Goal: Information Seeking & Learning: Learn about a topic

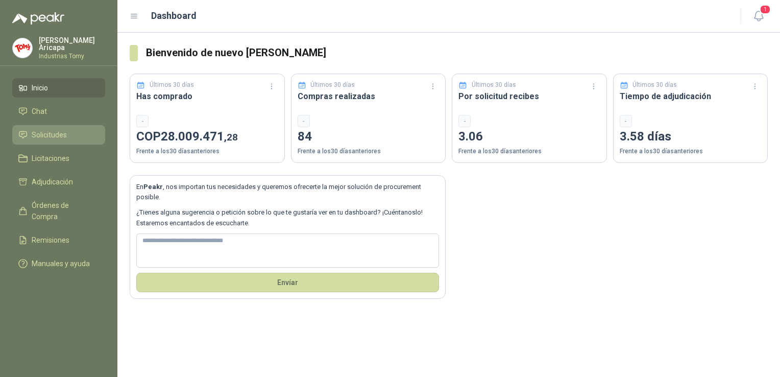
click at [54, 136] on span "Solicitudes" at bounding box center [49, 134] width 35 height 11
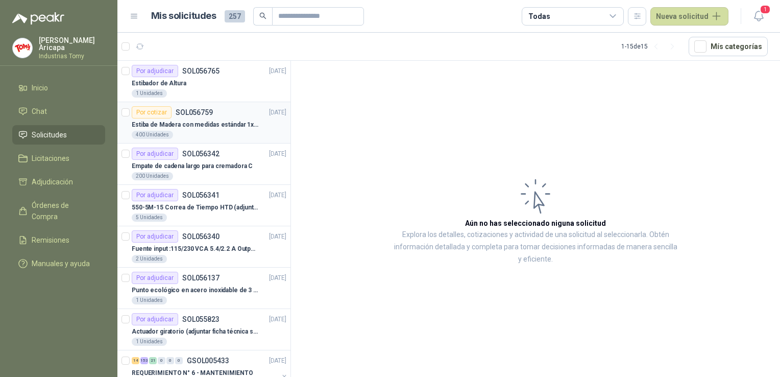
click at [194, 129] on p "Estiba de Madera con medidas estándar 1x120x15 de alto" at bounding box center [195, 125] width 127 height 10
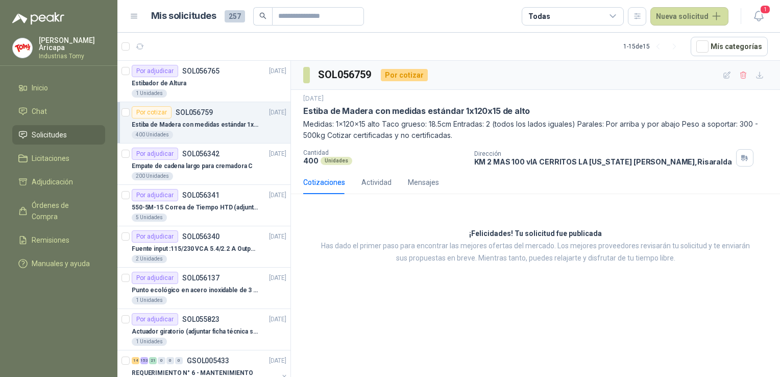
click at [152, 57] on article "1 - 15 de 15 Mís categorías" at bounding box center [448, 47] width 663 height 28
click at [164, 72] on div "Por adjudicar" at bounding box center [155, 71] width 46 height 12
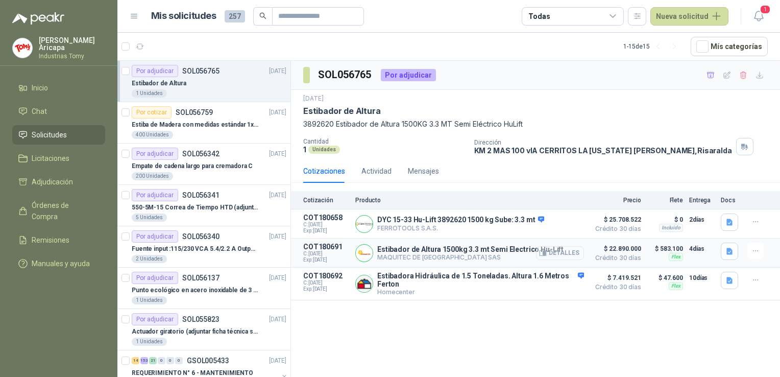
click at [570, 254] on button "Detalles" at bounding box center [560, 253] width 48 height 14
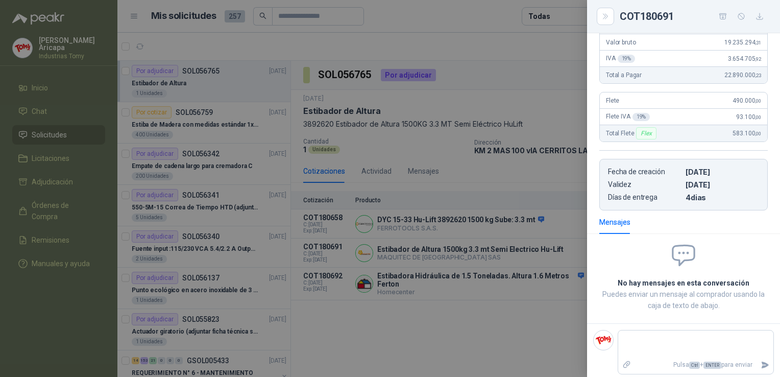
scroll to position [160, 0]
click at [601, 17] on button "Close" at bounding box center [605, 16] width 17 height 17
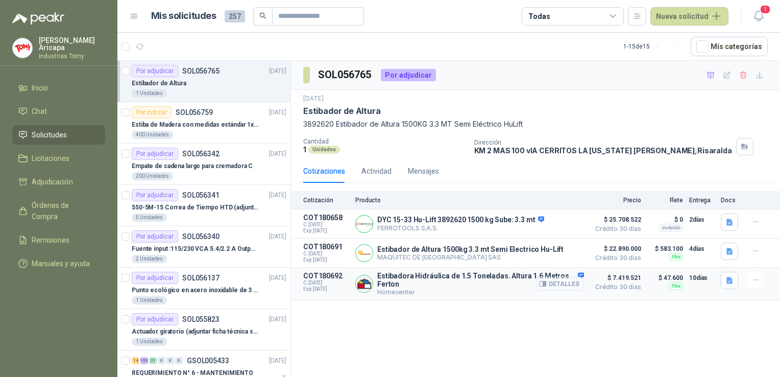
click at [570, 285] on button "Detalles" at bounding box center [560, 284] width 48 height 14
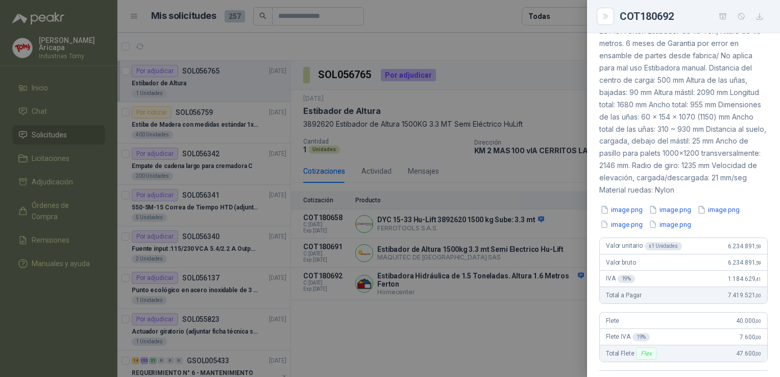
scroll to position [153, 0]
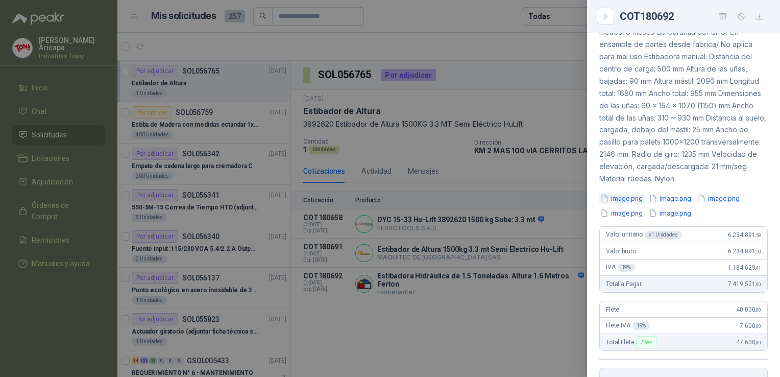
click at [627, 204] on button "image.png" at bounding box center [622, 198] width 44 height 11
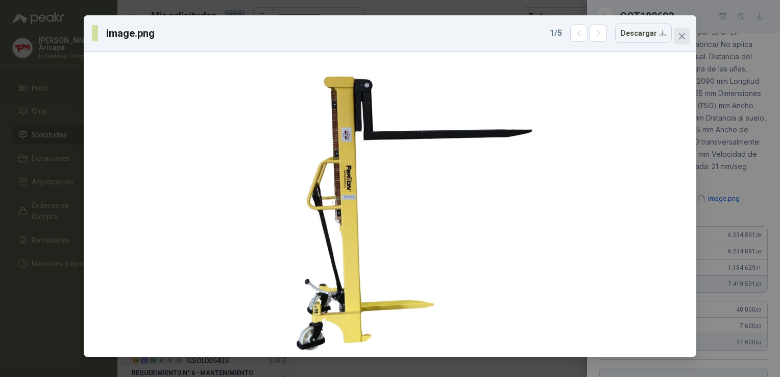
click at [685, 38] on icon "close" at bounding box center [682, 36] width 8 height 8
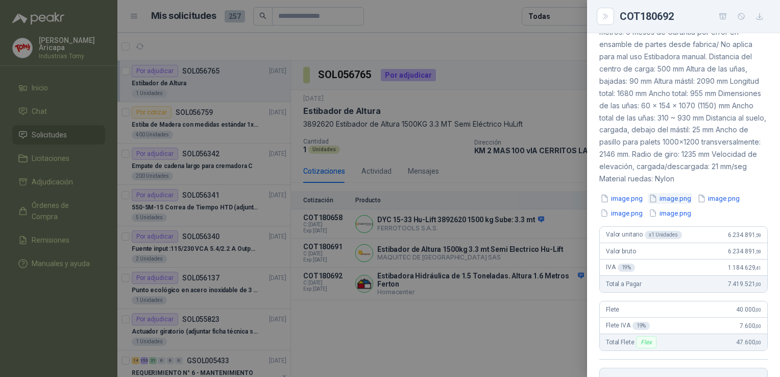
click at [669, 204] on button "image.png" at bounding box center [670, 198] width 44 height 11
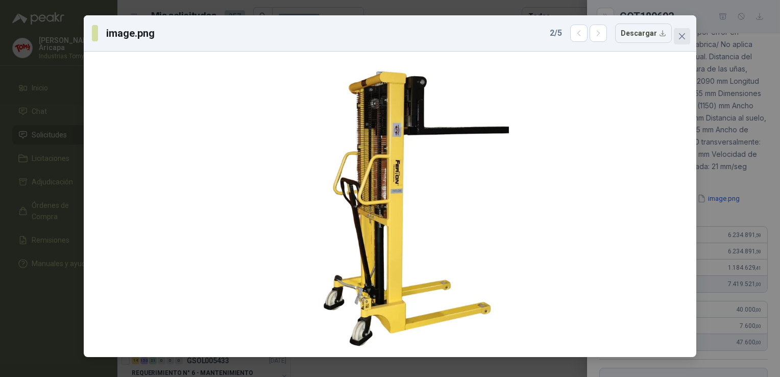
click at [680, 35] on icon "close" at bounding box center [682, 36] width 8 height 8
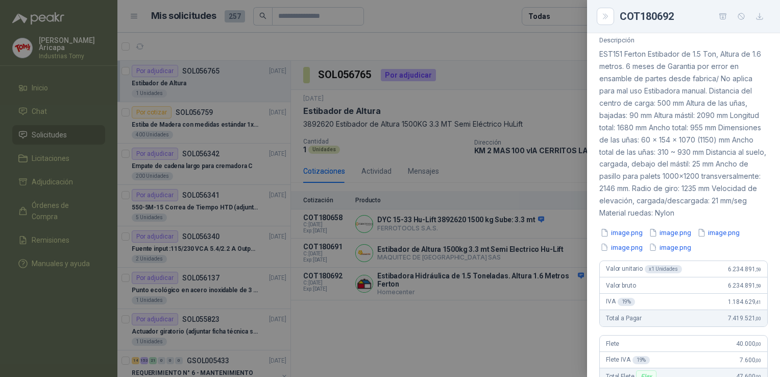
scroll to position [102, 0]
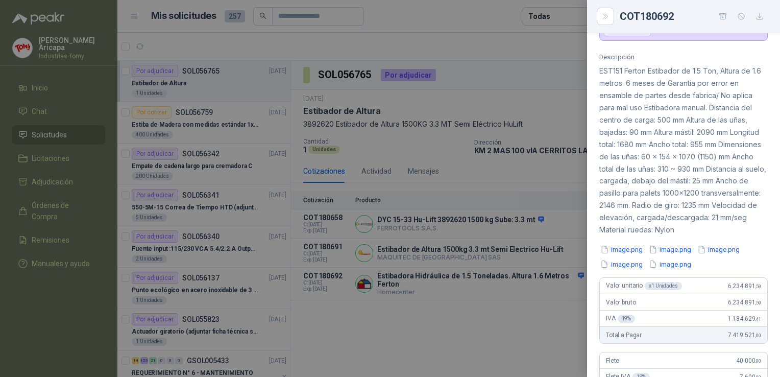
click at [717, 267] on div "image.png image.png image.png image.png image.png" at bounding box center [684, 256] width 169 height 25
click at [720, 255] on button "image.png" at bounding box center [719, 249] width 44 height 11
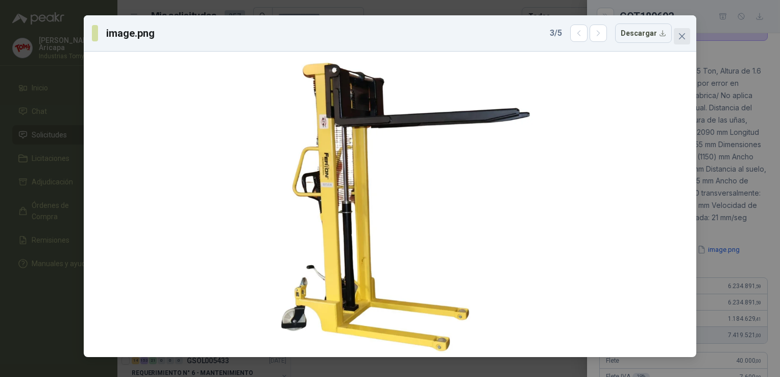
click at [680, 40] on icon "close" at bounding box center [682, 36] width 8 height 8
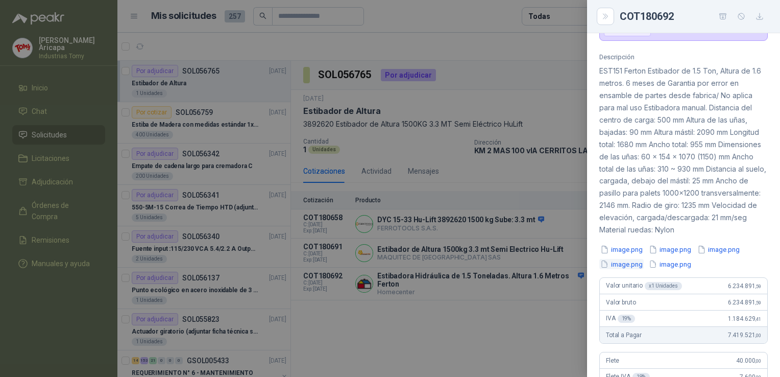
click at [622, 270] on button "image.png" at bounding box center [622, 264] width 44 height 11
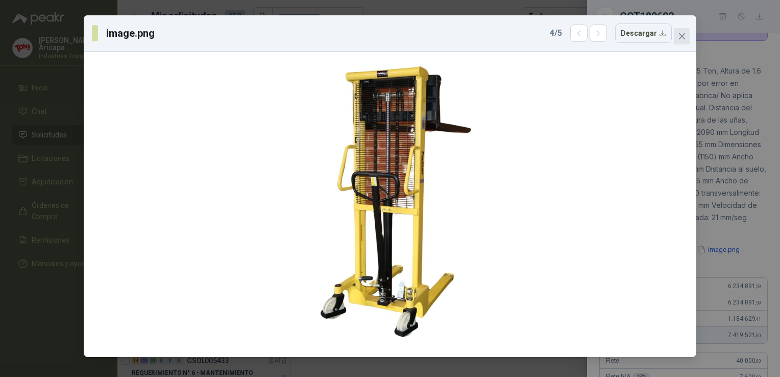
click at [685, 42] on button "Close" at bounding box center [682, 36] width 16 height 16
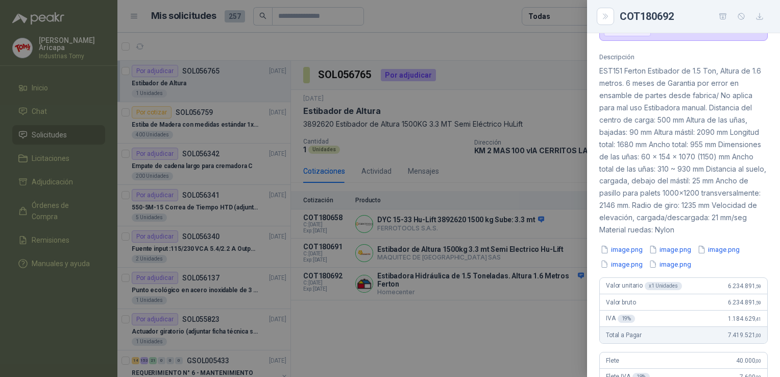
click at [670, 269] on div "image.png image.png image.png image.png image.png" at bounding box center [684, 256] width 169 height 25
click at [675, 270] on button "image.png" at bounding box center [670, 264] width 44 height 11
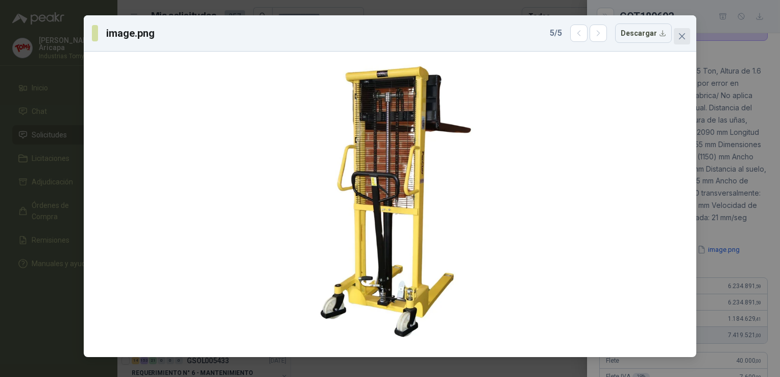
click at [680, 34] on icon "close" at bounding box center [682, 36] width 6 height 6
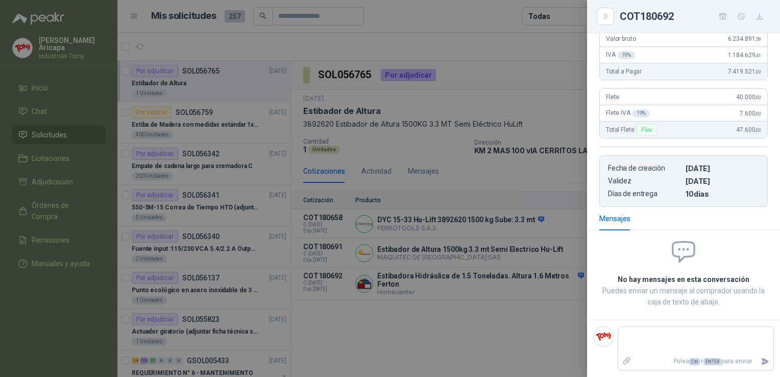
scroll to position [376, 0]
click at [599, 20] on button "Close" at bounding box center [605, 16] width 17 height 17
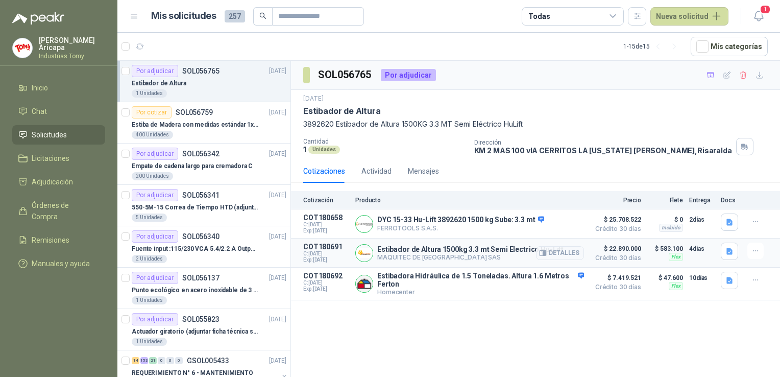
click at [476, 245] on p "Estibador de Altura 1500kg 3.3 mt Semi Electrico Hu-Lift" at bounding box center [470, 249] width 186 height 8
click at [567, 253] on button "Detalles" at bounding box center [560, 253] width 48 height 14
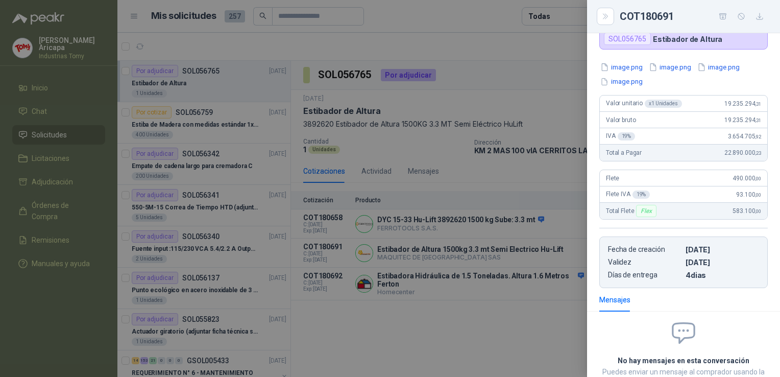
scroll to position [0, 0]
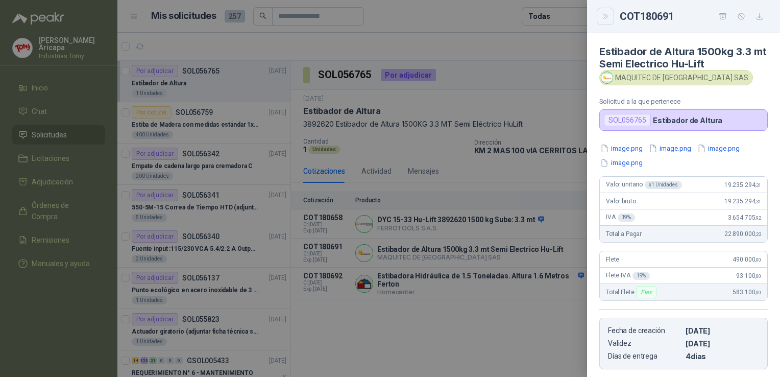
click at [599, 17] on button "Close" at bounding box center [605, 16] width 17 height 17
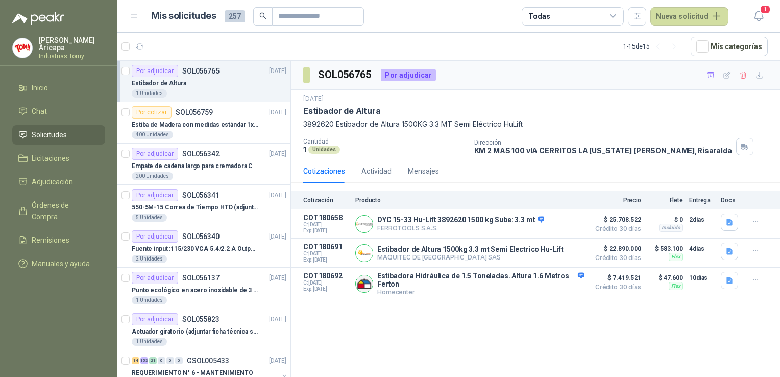
click at [527, 108] on div "Estibador de Altura" at bounding box center [535, 111] width 465 height 11
click at [566, 249] on button "Detalles" at bounding box center [560, 253] width 48 height 14
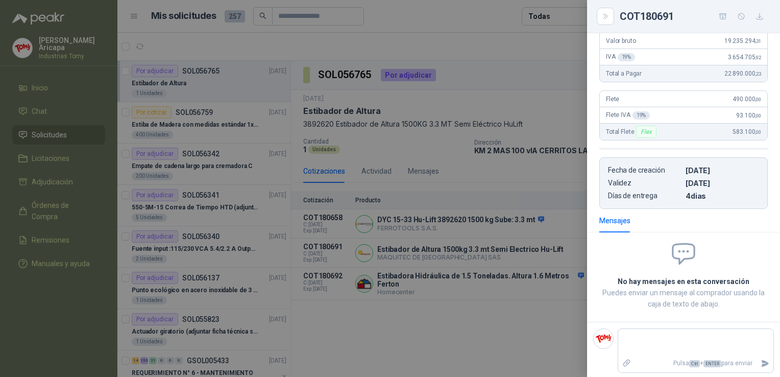
scroll to position [0, 0]
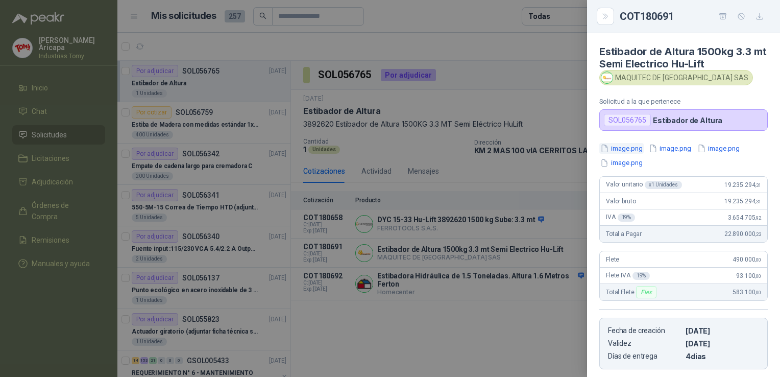
click at [627, 144] on button "image.png" at bounding box center [622, 148] width 44 height 11
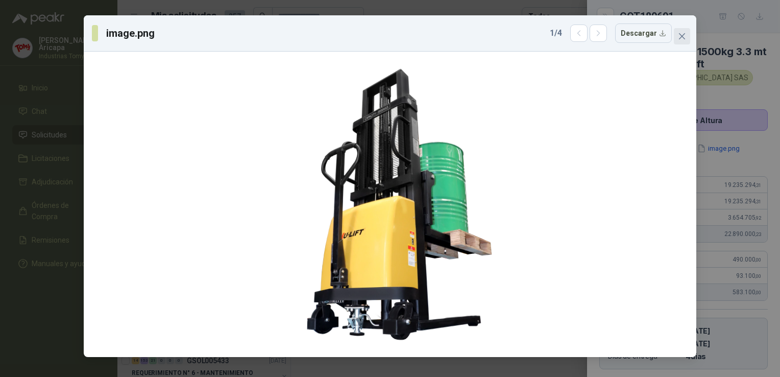
click at [682, 31] on button "Close" at bounding box center [682, 36] width 16 height 16
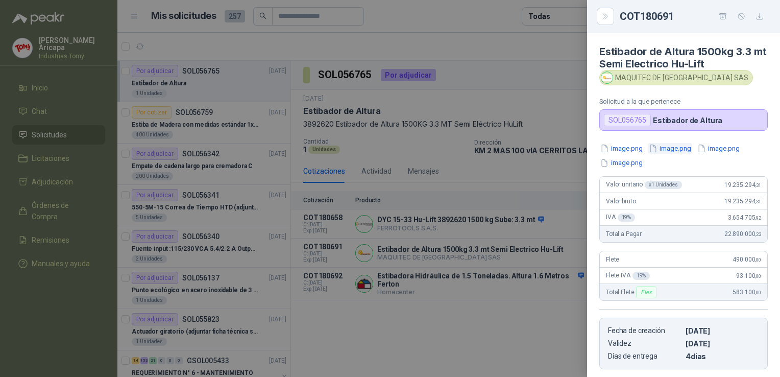
click at [674, 147] on button "image.png" at bounding box center [670, 148] width 44 height 11
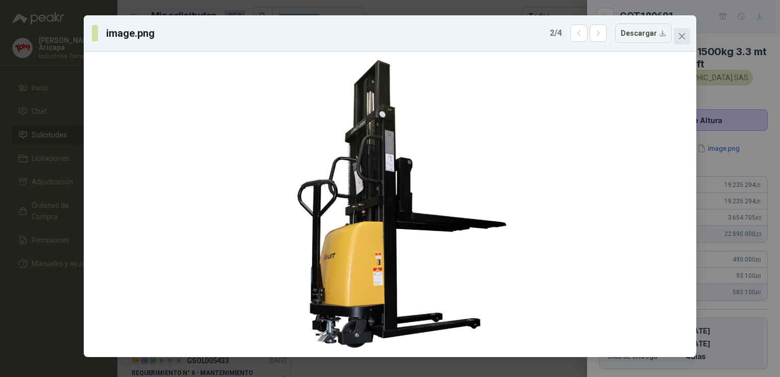
click at [682, 36] on icon "close" at bounding box center [682, 36] width 6 height 6
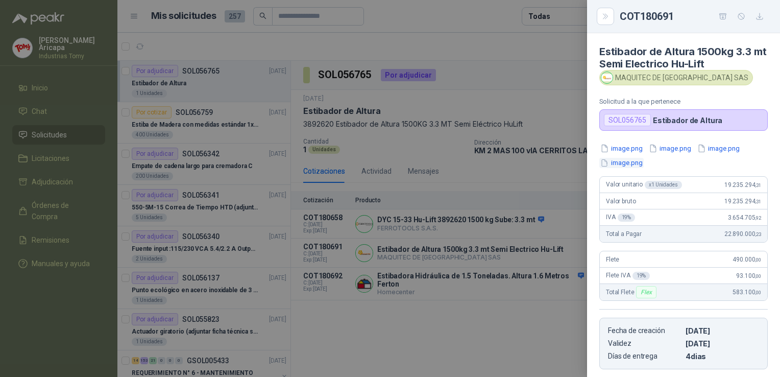
click at [624, 160] on button "image.png" at bounding box center [622, 163] width 44 height 11
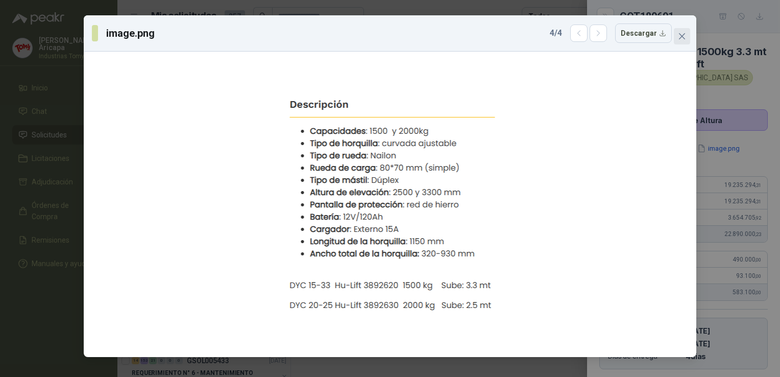
click at [682, 35] on icon "close" at bounding box center [682, 36] width 6 height 6
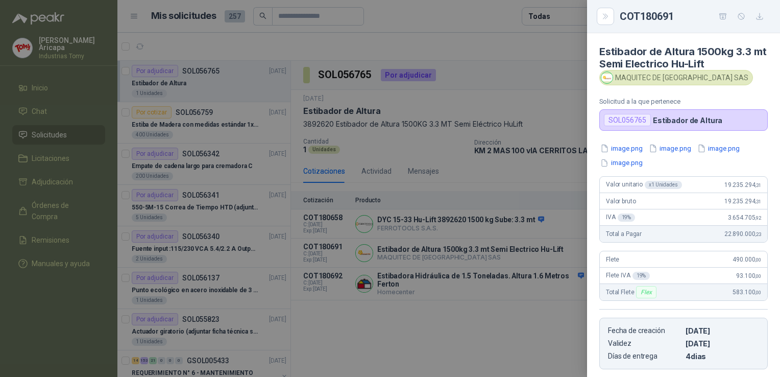
click at [596, 18] on div "COT180691" at bounding box center [683, 16] width 193 height 33
click at [601, 17] on button "Close" at bounding box center [605, 16] width 17 height 17
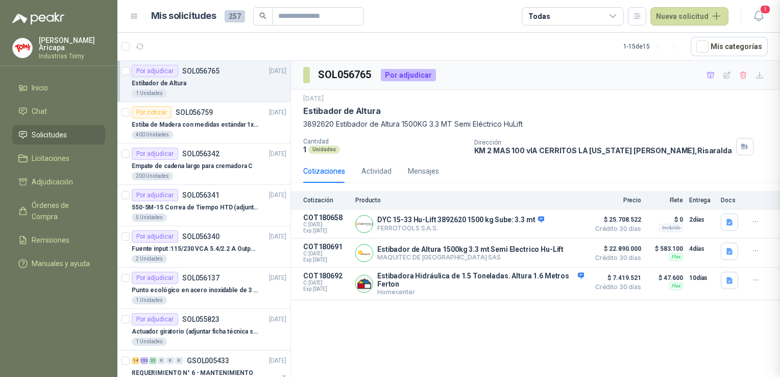
scroll to position [160, 0]
click at [438, 221] on p "DYC 15-33 Hu-Lift 3892620 1500 kg Sube: 3.3 mt" at bounding box center [460, 220] width 167 height 9
click at [559, 222] on button "Detalles" at bounding box center [560, 224] width 48 height 14
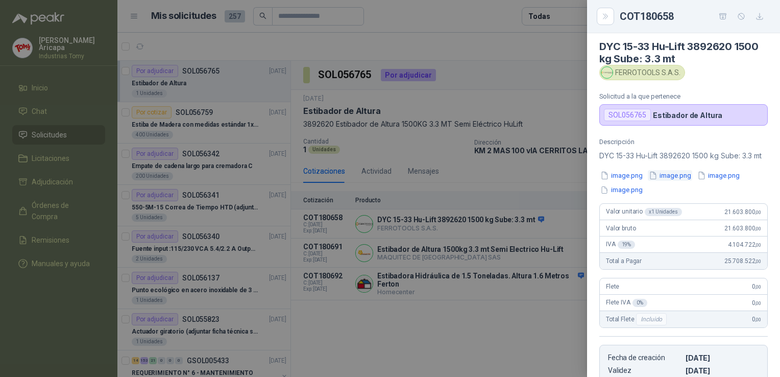
scroll to position [0, 0]
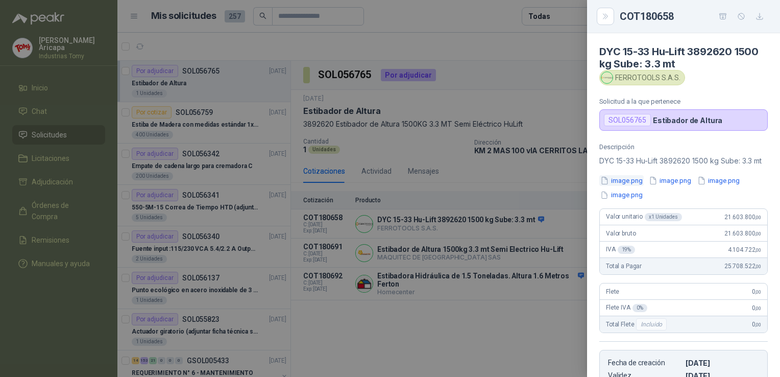
click at [630, 186] on button "image.png" at bounding box center [622, 180] width 44 height 11
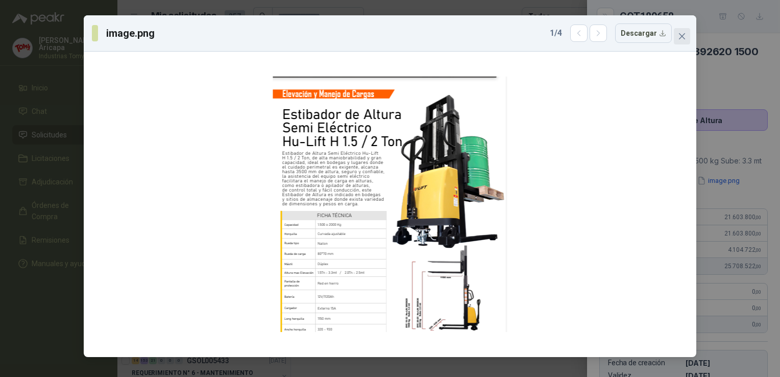
click at [679, 36] on icon "close" at bounding box center [682, 36] width 8 height 8
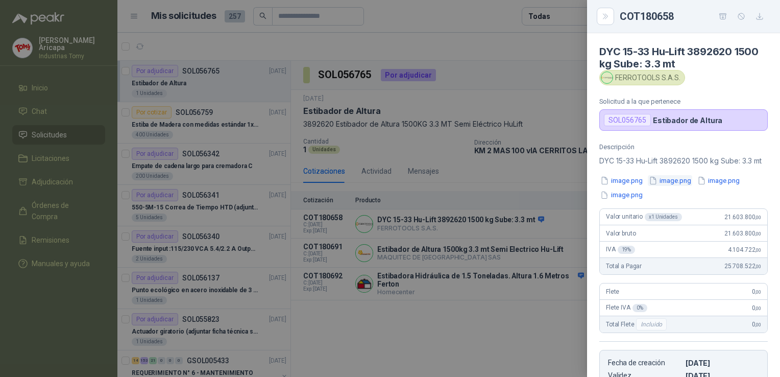
click at [689, 186] on button "image.png" at bounding box center [670, 180] width 44 height 11
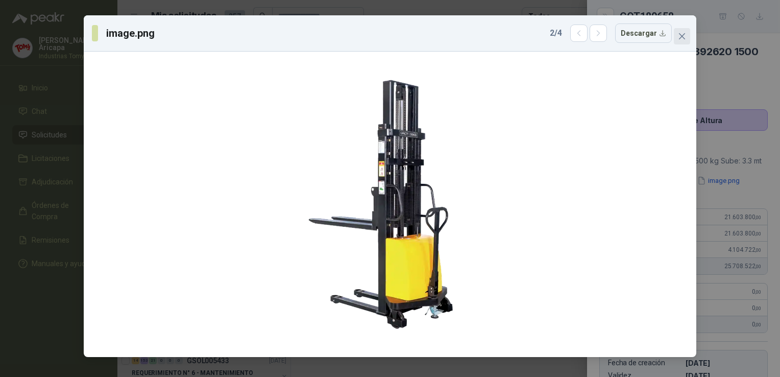
click at [679, 31] on button "Close" at bounding box center [682, 36] width 16 height 16
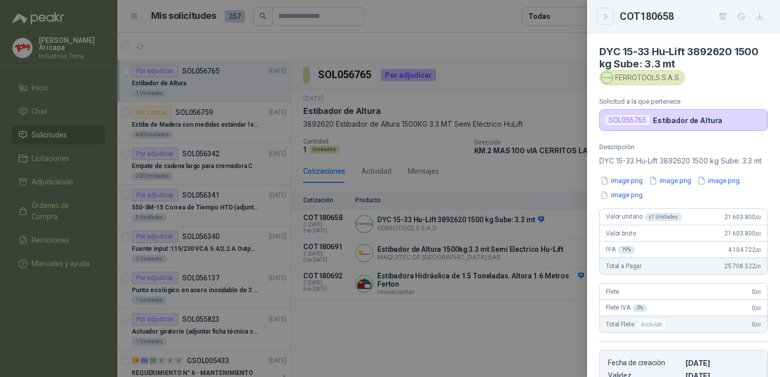
click at [607, 13] on icon "Close" at bounding box center [606, 16] width 9 height 9
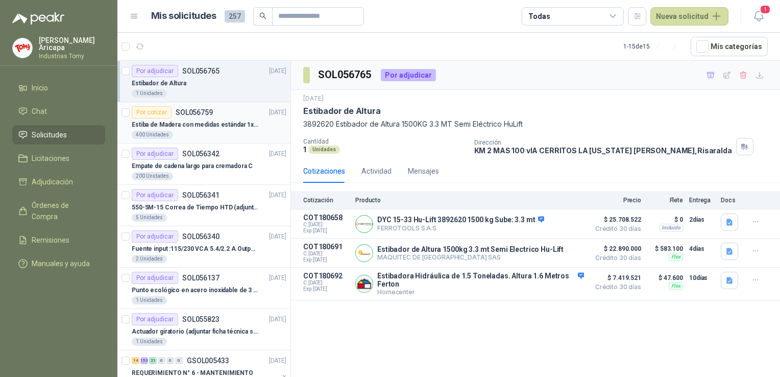
click at [183, 117] on div "Por cotizar SOL056759" at bounding box center [172, 112] width 81 height 12
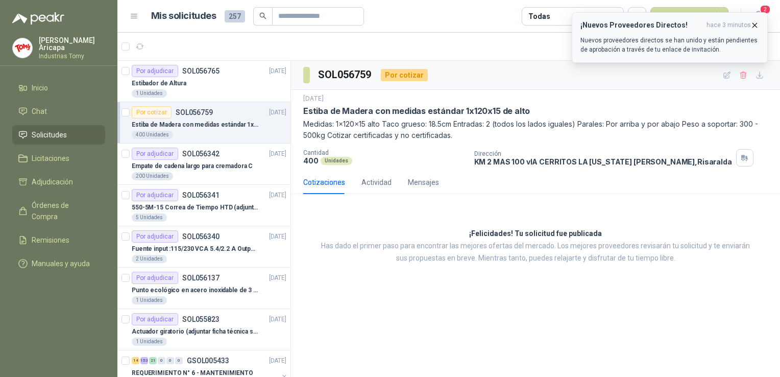
click at [752, 22] on icon "button" at bounding box center [755, 25] width 9 height 9
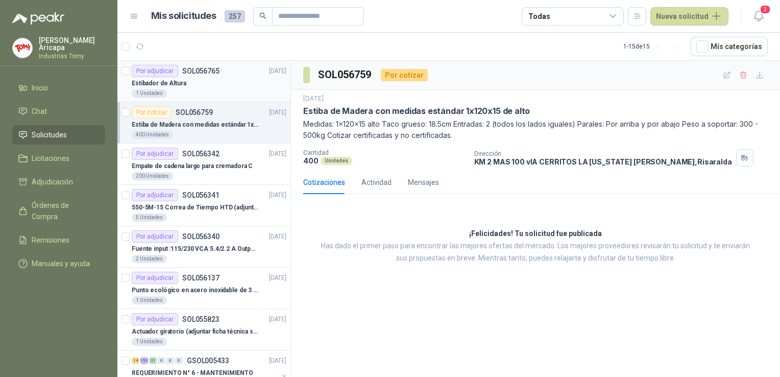
click at [192, 87] on div "Estibador de Altura" at bounding box center [209, 83] width 155 height 12
